Goal: Share content

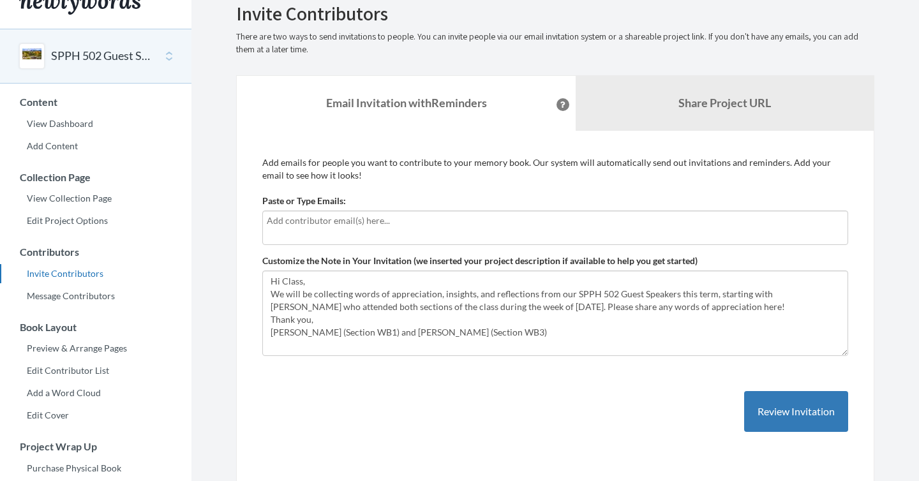
scroll to position [27, 0]
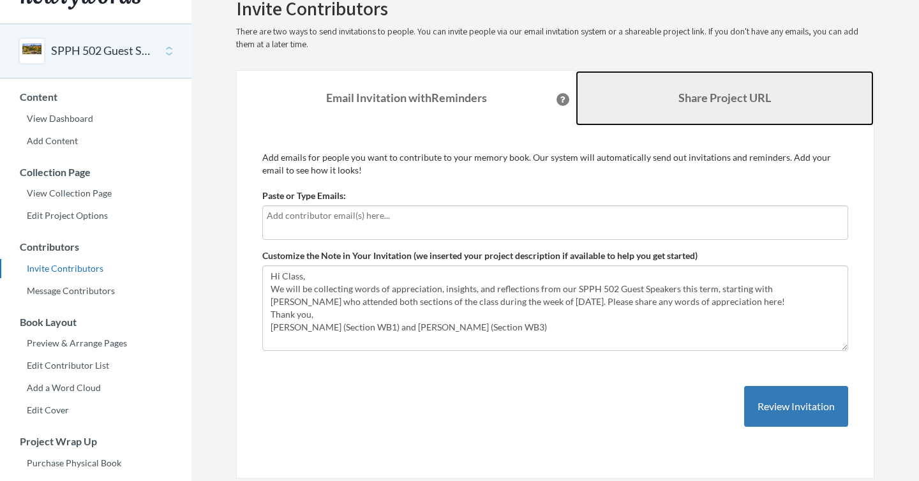
click at [748, 103] on b "Share Project URL" at bounding box center [724, 98] width 93 height 14
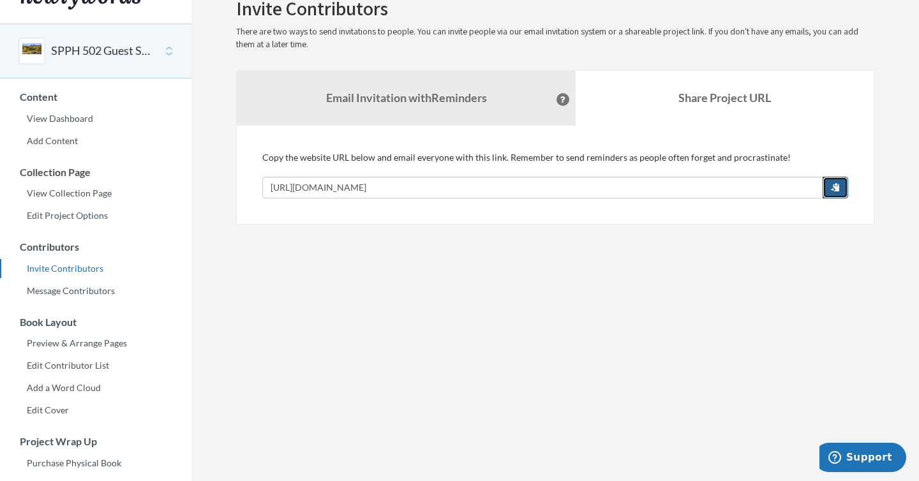
click at [832, 192] on button "button" at bounding box center [835, 188] width 26 height 22
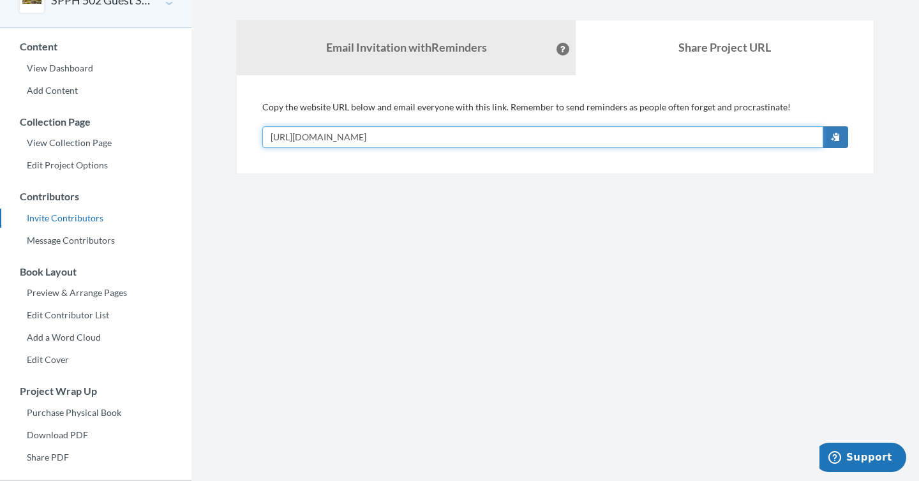
scroll to position [93, 0]
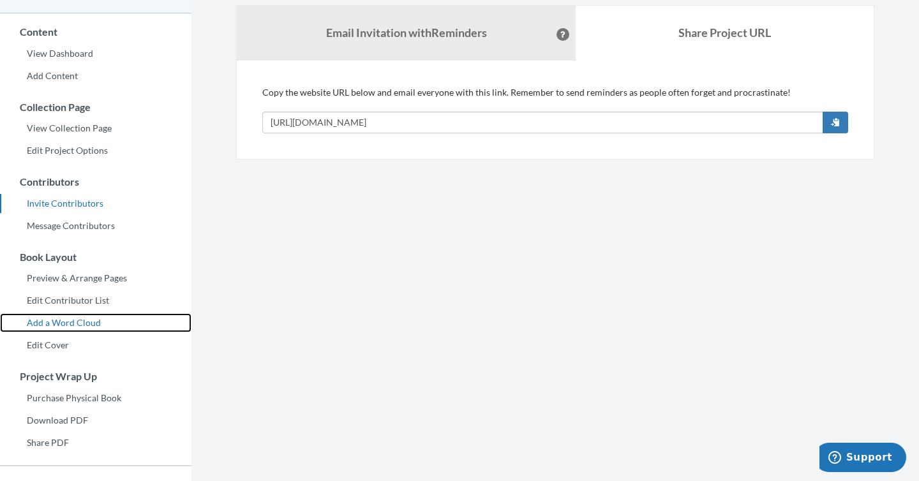
click at [43, 320] on link "Add a Word Cloud" at bounding box center [95, 322] width 191 height 19
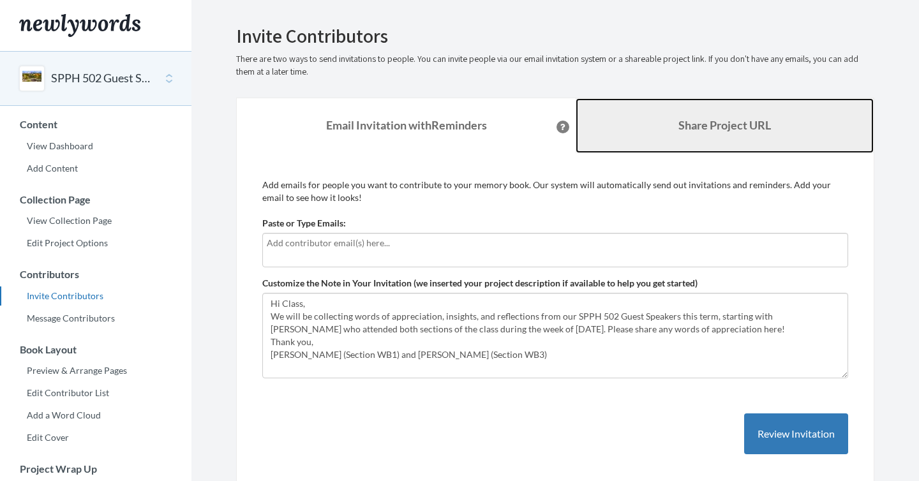
click at [665, 135] on link "Share Project URL" at bounding box center [724, 125] width 298 height 55
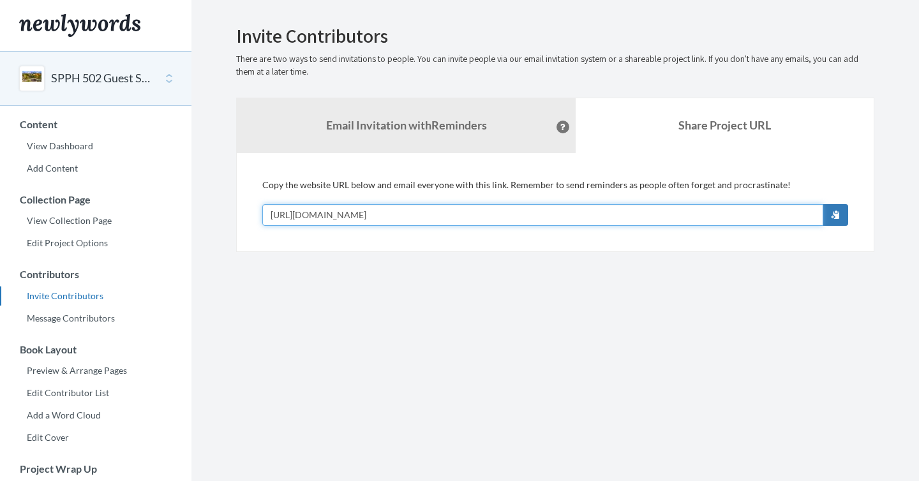
click at [607, 211] on input "[URL][DOMAIN_NAME]" at bounding box center [542, 215] width 561 height 22
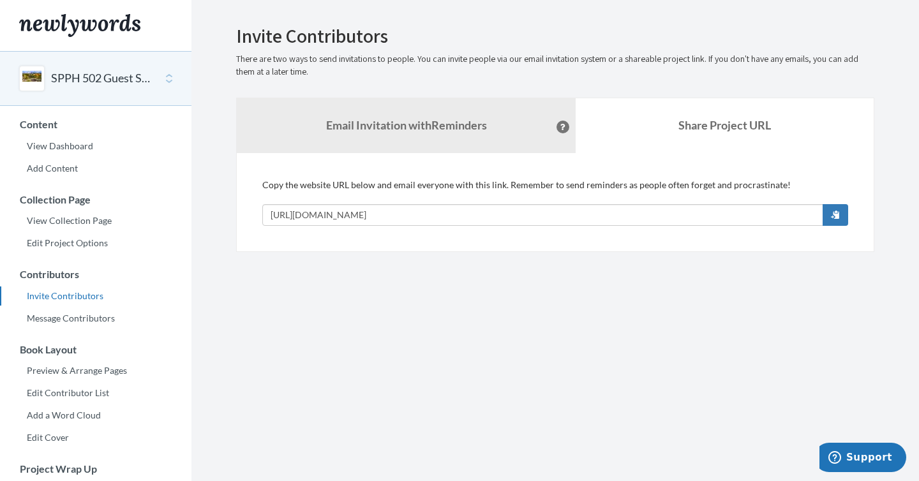
click at [420, 316] on section "Emails have been sent! Invite Contributors There are two ways to send invitatio…" at bounding box center [554, 349] width 727 height 698
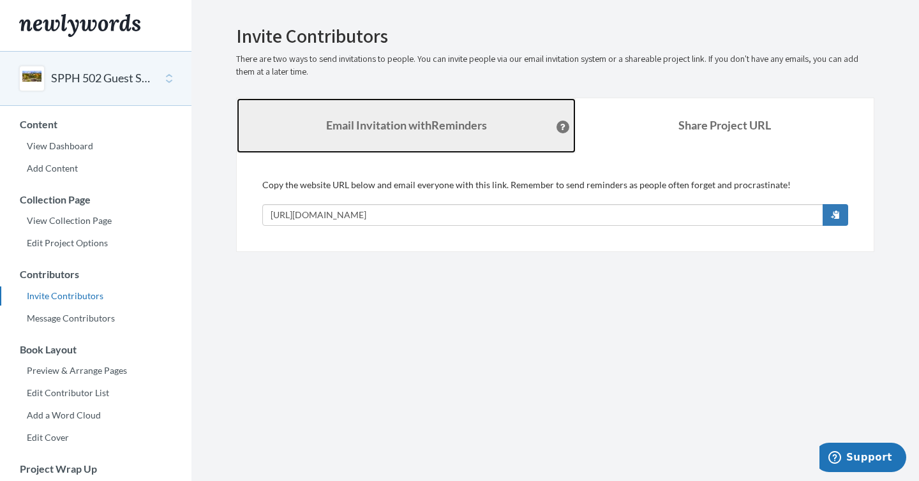
click at [490, 127] on link "Email Invitation with Reminders" at bounding box center [406, 125] width 339 height 55
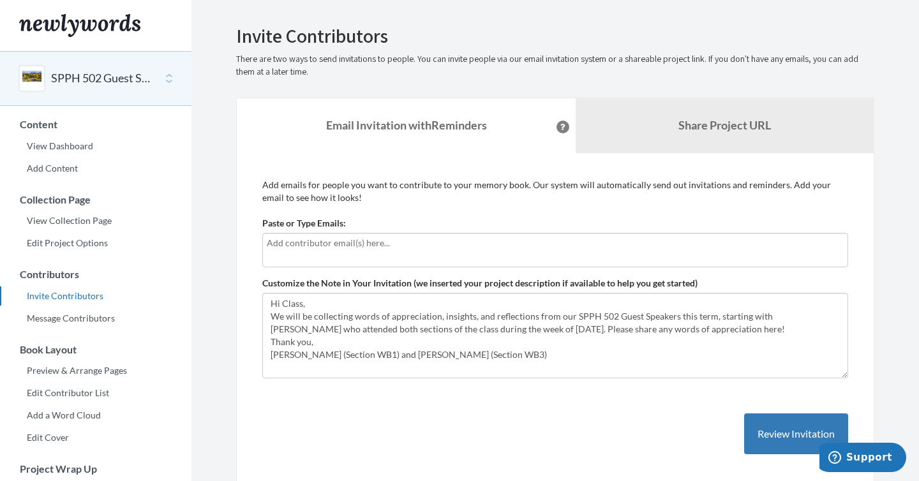
click at [167, 82] on div "SPPH 502 Guest Speakers" at bounding box center [95, 78] width 191 height 55
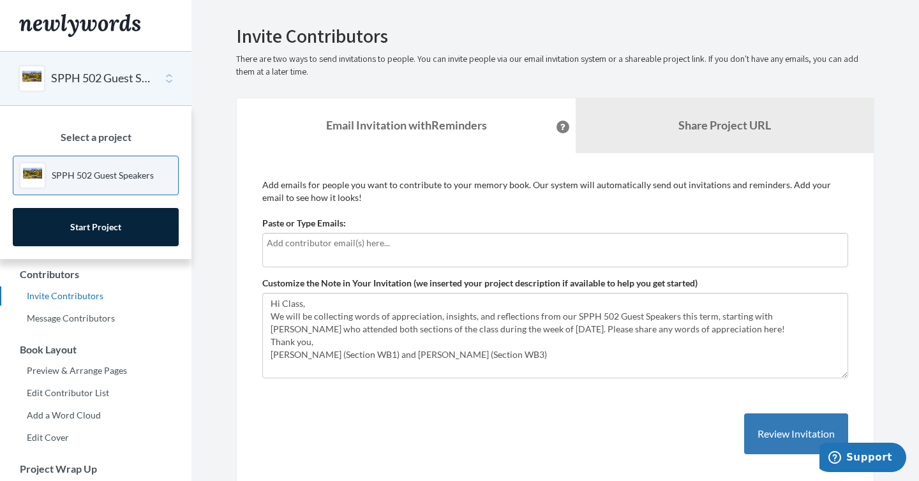
click at [167, 82] on div "SPPH 502 Guest Speakers" at bounding box center [95, 78] width 191 height 55
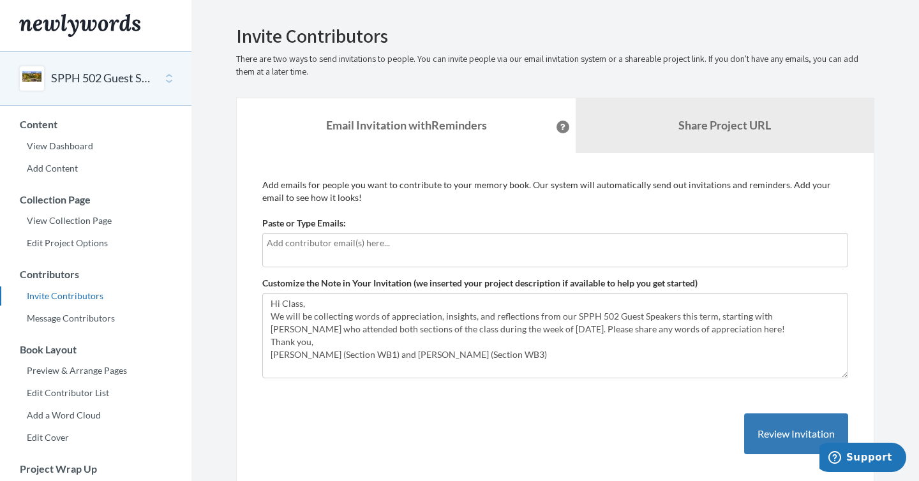
click at [167, 82] on div "SPPH 502 Guest Speakers" at bounding box center [95, 78] width 191 height 55
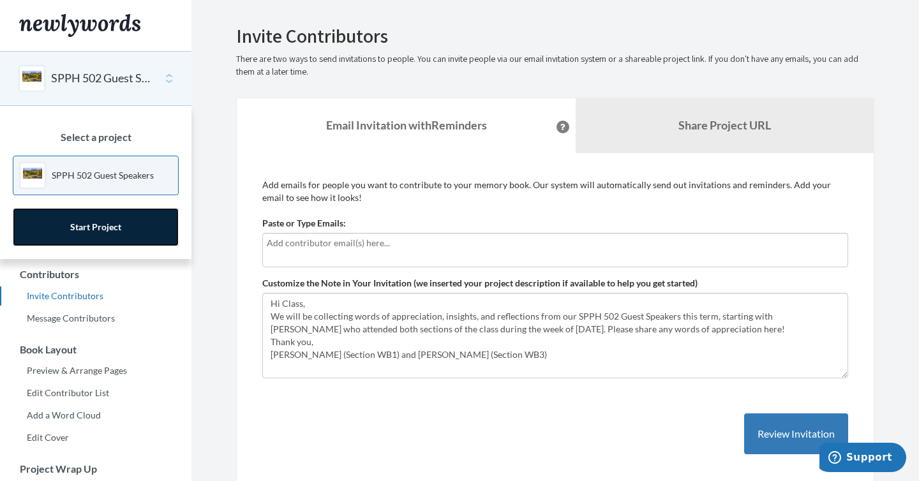
click at [101, 233] on link "Start Project" at bounding box center [96, 227] width 166 height 38
